Goal: Check status: Check status

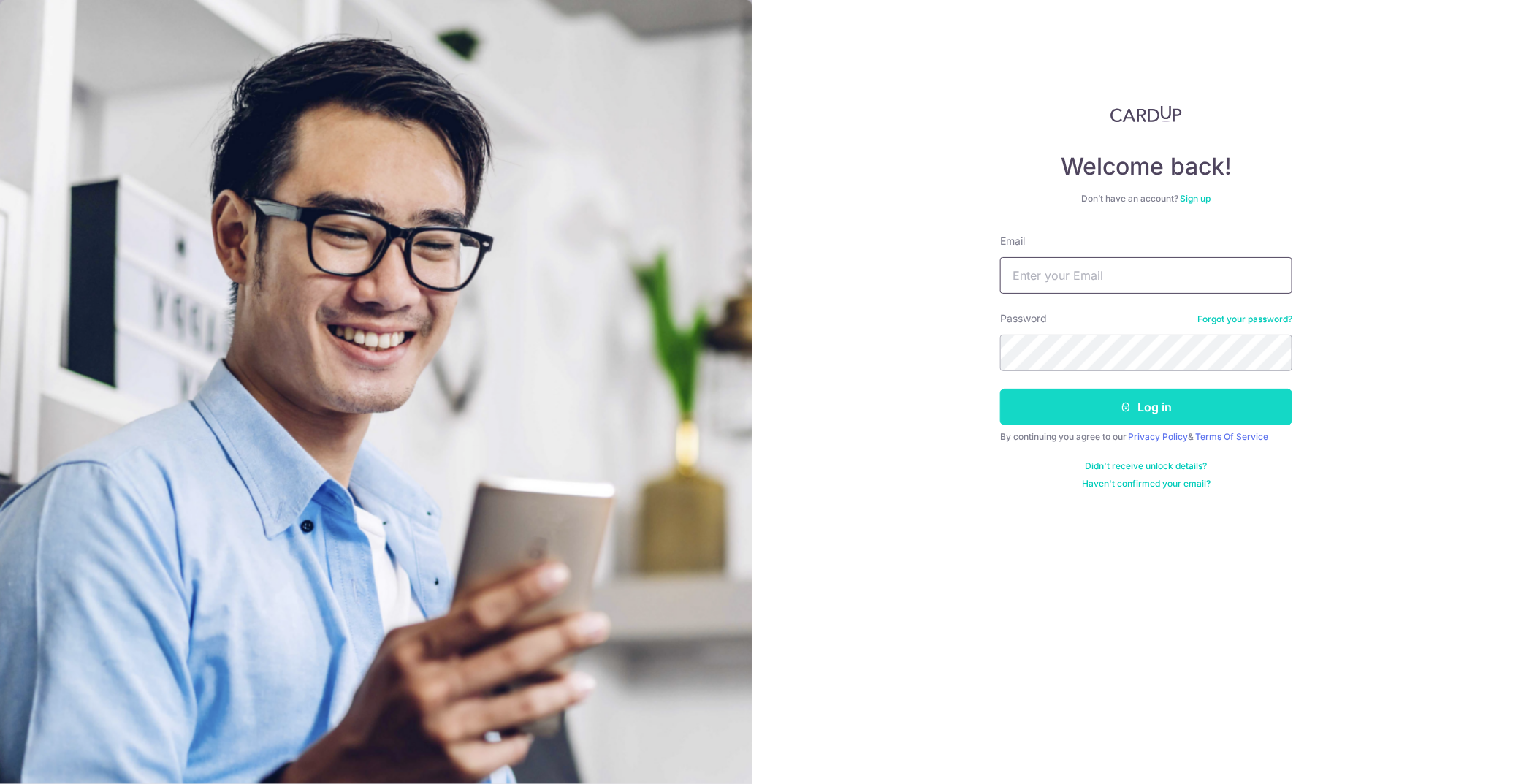
type input "[EMAIL_ADDRESS][DOMAIN_NAME]"
click at [1104, 408] on button "Log in" at bounding box center [1146, 406] width 292 height 36
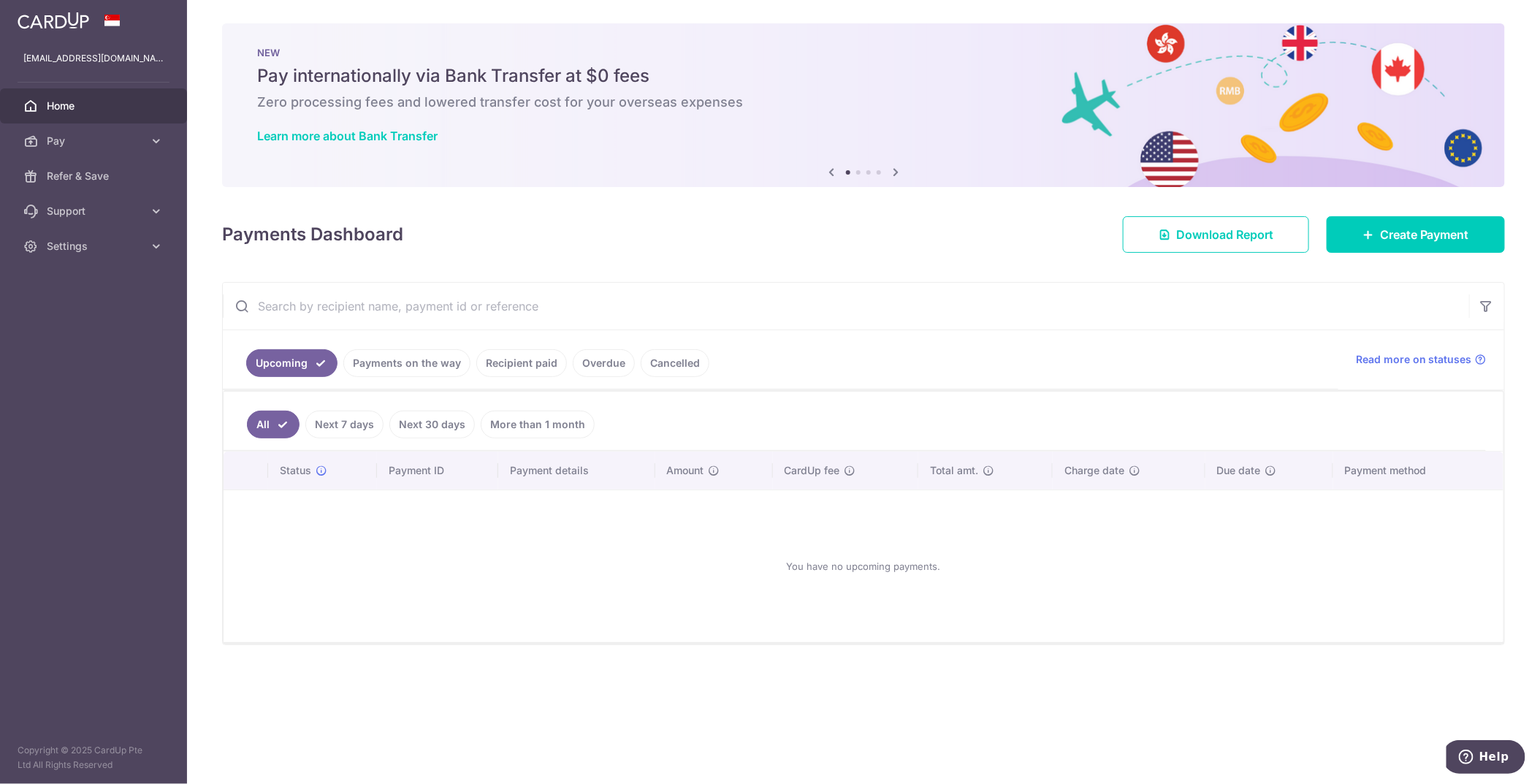
click at [520, 366] on link "Recipient paid" at bounding box center [521, 363] width 91 height 27
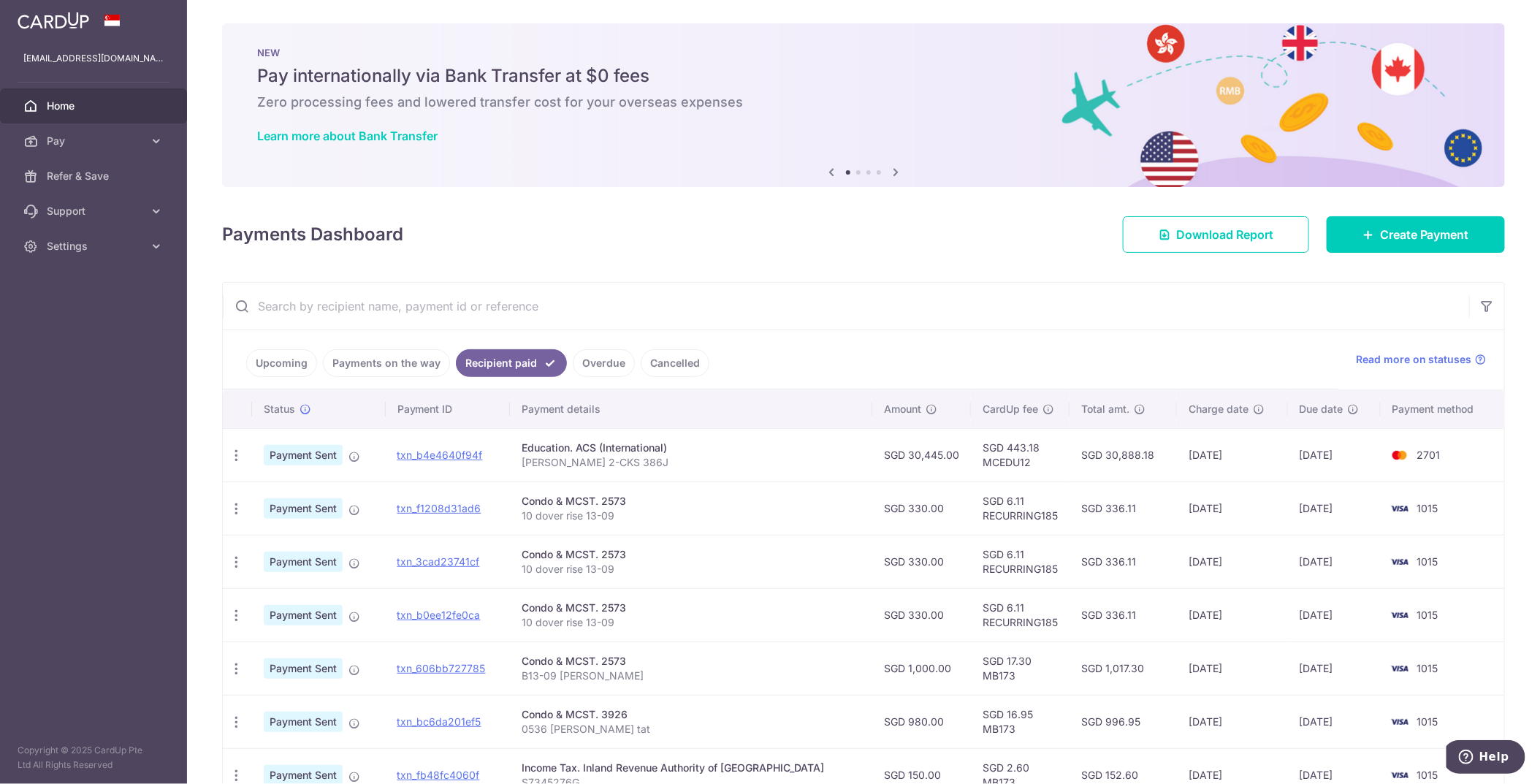
click at [398, 366] on link "Payments on the way" at bounding box center [386, 363] width 127 height 27
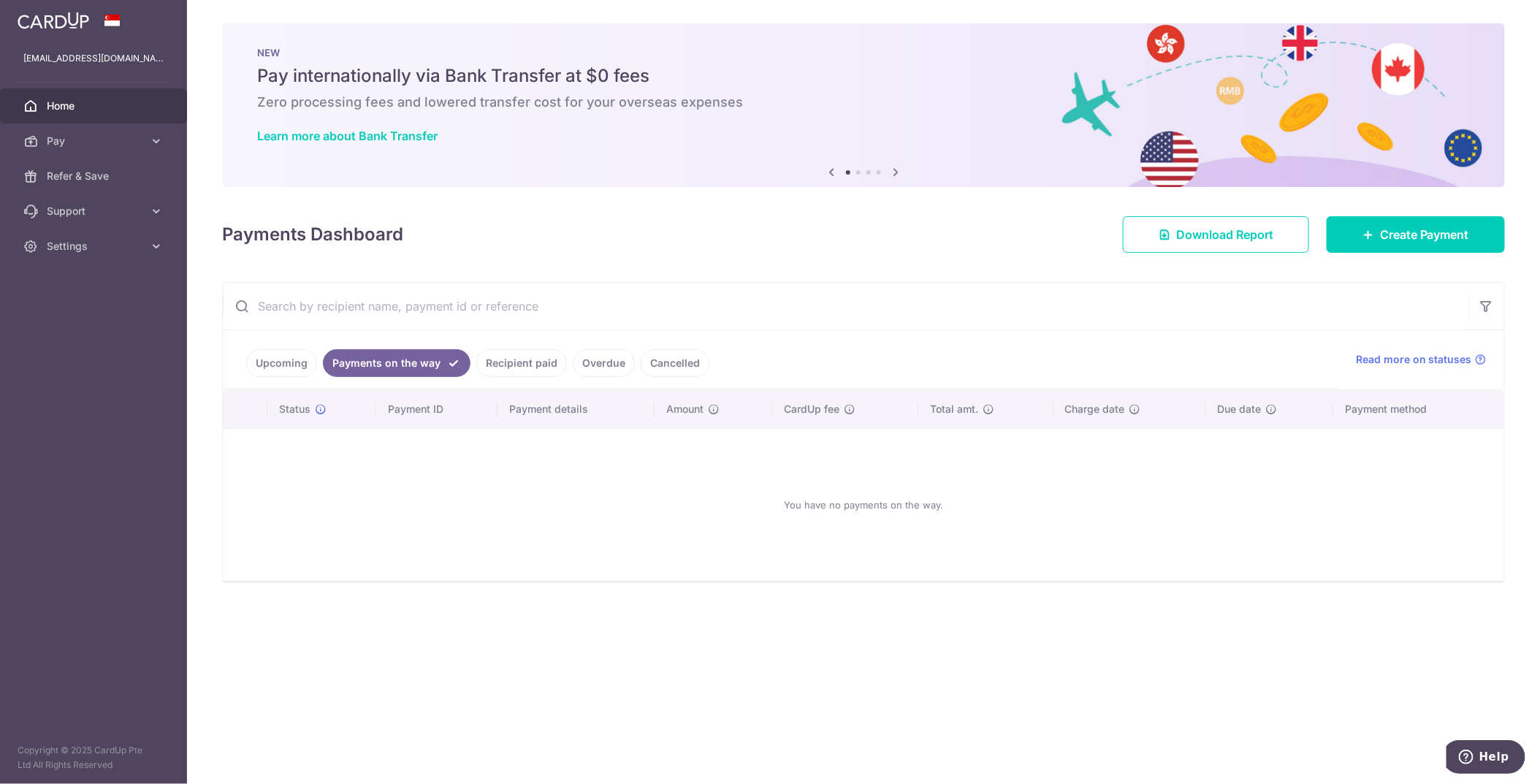
click at [297, 366] on link "Upcoming" at bounding box center [282, 363] width 71 height 27
